Goal: Entertainment & Leisure: Consume media (video, audio)

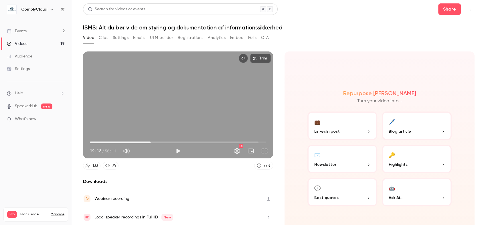
click at [133, 140] on span "19:18" at bounding box center [178, 142] width 176 height 9
click at [136, 140] on span "13:52" at bounding box center [178, 142] width 176 height 9
click at [138, 142] on span "15:32" at bounding box center [139, 143] width 2 height 2
click at [139, 142] on span "15:54" at bounding box center [140, 143] width 2 height 2
click at [141, 142] on span "16:33" at bounding box center [142, 143] width 2 height 2
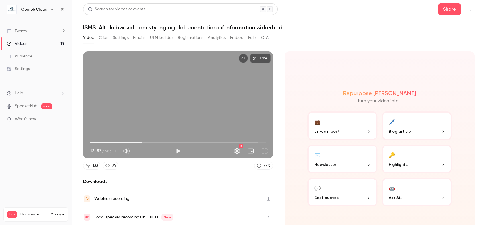
drag, startPoint x: 141, startPoint y: 141, endPoint x: 146, endPoint y: 140, distance: 5.1
click at [143, 142] on span "16:33" at bounding box center [142, 143] width 2 height 2
click at [147, 138] on span "17:18" at bounding box center [178, 142] width 176 height 9
click at [122, 141] on span "10:21" at bounding box center [178, 142] width 176 height 9
drag, startPoint x: 123, startPoint y: 142, endPoint x: 151, endPoint y: 139, distance: 27.4
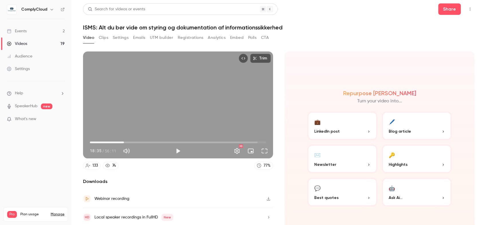
click at [125, 142] on span "10:49" at bounding box center [124, 143] width 2 height 2
click at [151, 142] on span "19:36" at bounding box center [152, 143] width 2 height 2
click at [155, 139] on span "19:36" at bounding box center [178, 142] width 176 height 9
click at [159, 140] on span "22:12" at bounding box center [178, 142] width 176 height 9
click at [261, 152] on button "Full screen" at bounding box center [264, 150] width 11 height 11
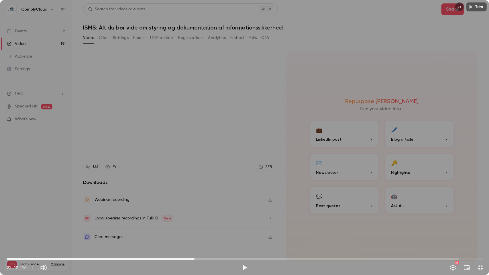
click at [246, 225] on button "Play" at bounding box center [244, 267] width 11 height 11
click at [425, 91] on div "Trim 22:24 22:24 / 56:11 HD" at bounding box center [244, 137] width 489 height 275
click at [289, 147] on div "Trim 22:24 22:24 / 56:11 HD" at bounding box center [244, 137] width 489 height 275
click at [199, 225] on span "23:08" at bounding box center [244, 258] width 475 height 9
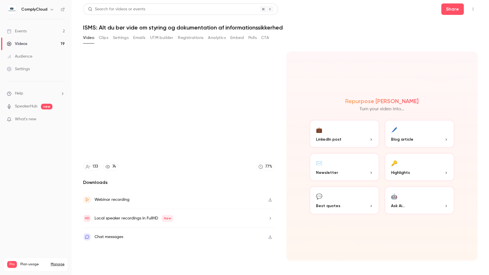
type input "******"
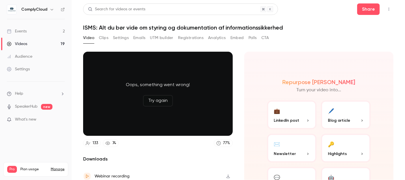
click at [154, 95] on button "Try again" at bounding box center [158, 100] width 30 height 11
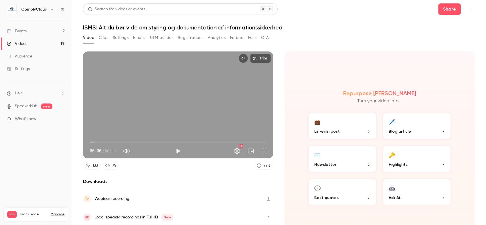
click at [169, 139] on span "00:00" at bounding box center [178, 142] width 176 height 9
click at [169, 142] on span "25:31" at bounding box center [170, 143] width 2 height 2
click at [163, 140] on span "24:36" at bounding box center [178, 142] width 176 height 9
click at [158, 140] on span "23:29" at bounding box center [178, 142] width 176 height 9
click at [158, 142] on span "21:55" at bounding box center [159, 143] width 2 height 2
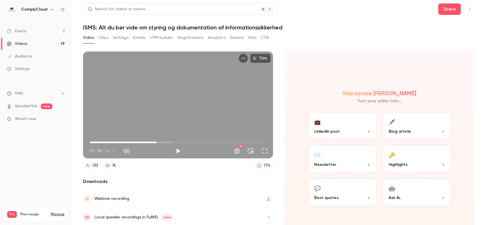
click at [159, 142] on span "21:16" at bounding box center [178, 142] width 176 height 9
click at [261, 149] on button "Full screen" at bounding box center [264, 150] width 11 height 11
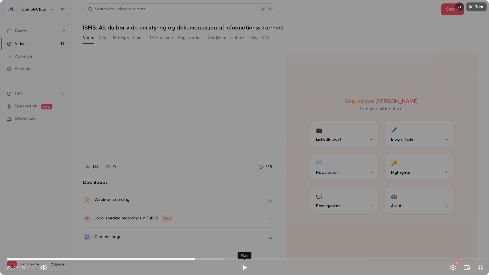
click at [245, 225] on button "Play" at bounding box center [244, 267] width 11 height 11
click at [257, 184] on div "Trim 22:18 22:18 / 56:11 HD" at bounding box center [244, 137] width 489 height 275
click at [359, 173] on div "Trim 22:18 22:18 / 56:11 HD" at bounding box center [244, 137] width 489 height 275
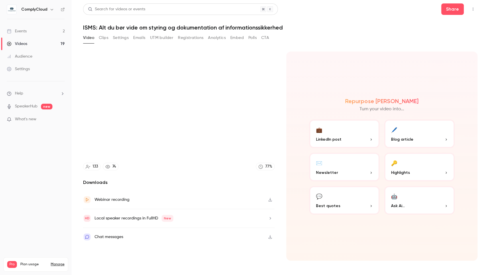
click at [359, 173] on video at bounding box center [244, 137] width 489 height 275
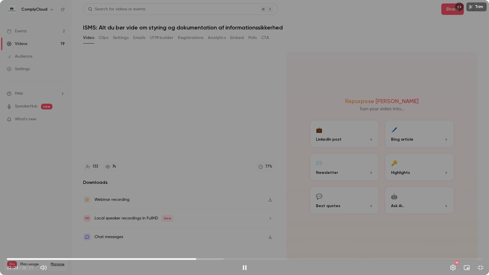
click at [236, 161] on div "Trim 22:23 22:23 / 56:11 HD" at bounding box center [244, 137] width 489 height 275
click at [408, 101] on div "Trim 22:23 22:23 / 56:11 HD" at bounding box center [244, 137] width 489 height 275
click at [359, 120] on div "Trim 22:38 22:38 / 56:11 HD" at bounding box center [244, 137] width 489 height 275
click at [424, 172] on div "Trim 22:38 22:38 / 56:11 HD" at bounding box center [244, 137] width 489 height 275
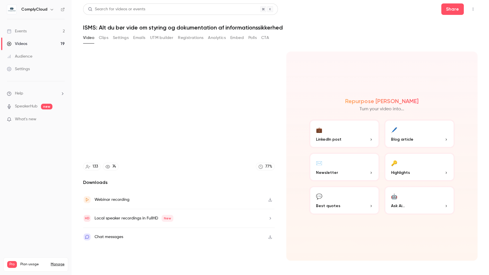
click at [366, 171] on video at bounding box center [244, 137] width 489 height 275
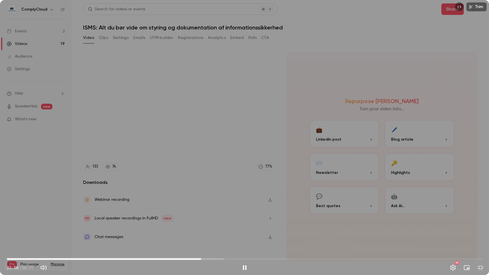
click at [289, 153] on div "Trim 22:58 22:58 / 56:11 HD" at bounding box center [244, 137] width 489 height 275
click at [319, 153] on div "Trim 22:58 22:58 / 56:11 HD" at bounding box center [244, 137] width 489 height 275
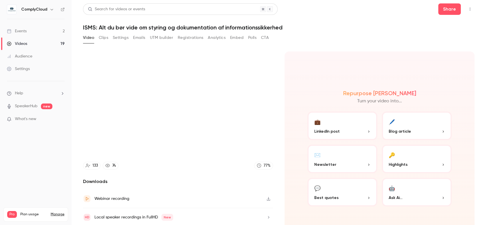
click at [252, 91] on div "Trim 23:07 23:07 / 56:11 HD" at bounding box center [178, 105] width 190 height 107
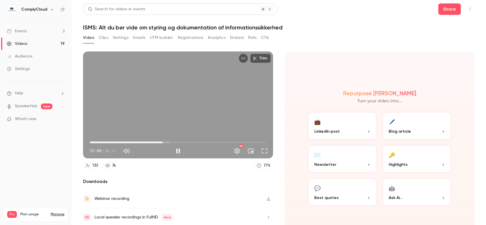
type input "****"
